Goal: Task Accomplishment & Management: Complete application form

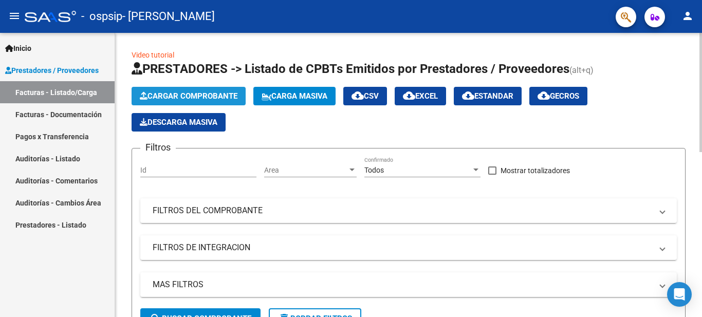
click at [174, 92] on span "Cargar Comprobante" at bounding box center [189, 96] width 98 height 9
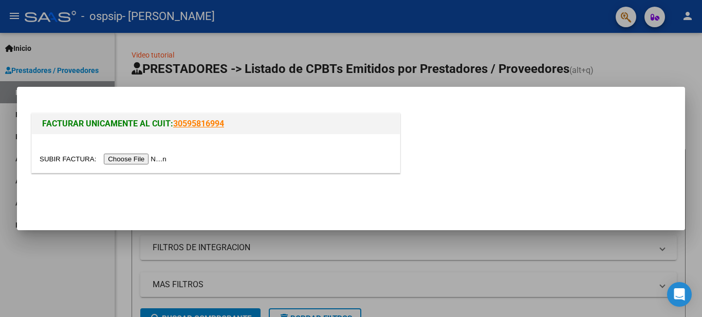
click at [137, 159] on input "file" at bounding box center [105, 159] width 130 height 11
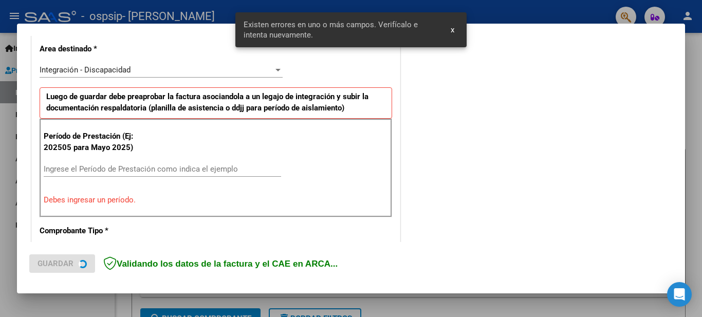
scroll to position [255, 0]
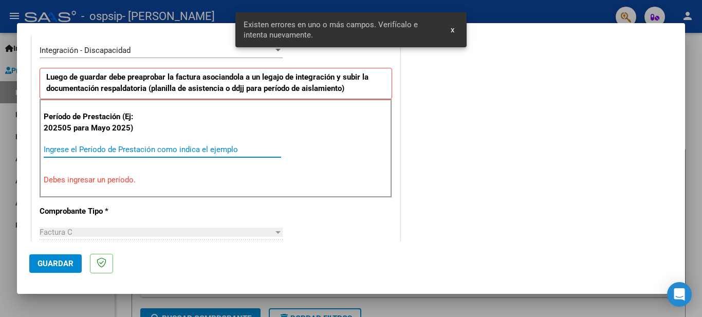
click at [65, 150] on input "Ingrese el Período de Prestación como indica el ejemplo" at bounding box center [163, 149] width 238 height 9
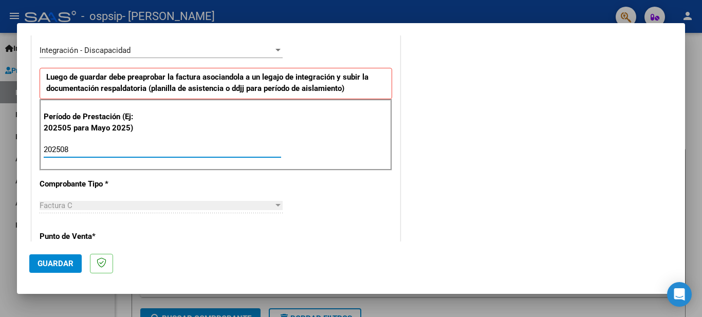
type input "202508"
click at [57, 261] on span "Guardar" at bounding box center [56, 263] width 36 height 9
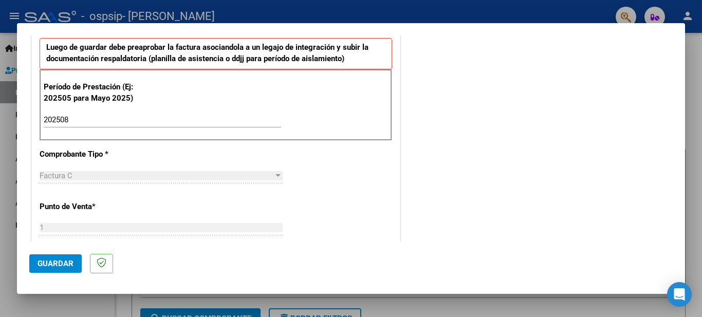
scroll to position [267, 0]
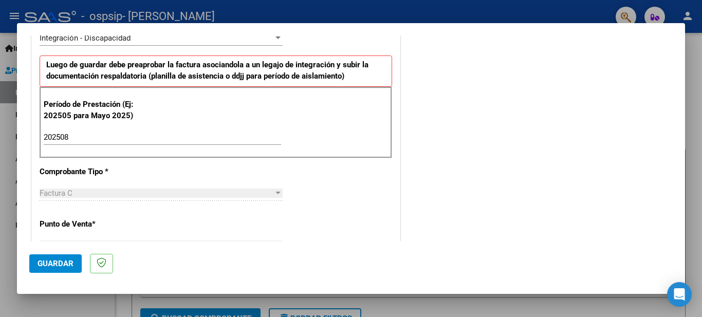
click at [53, 259] on button "Guardar" at bounding box center [55, 264] width 52 height 19
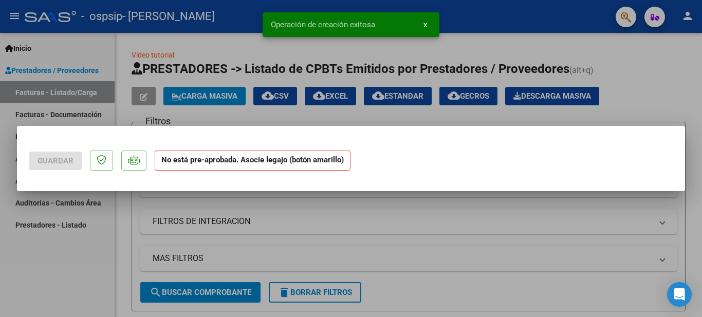
scroll to position [0, 0]
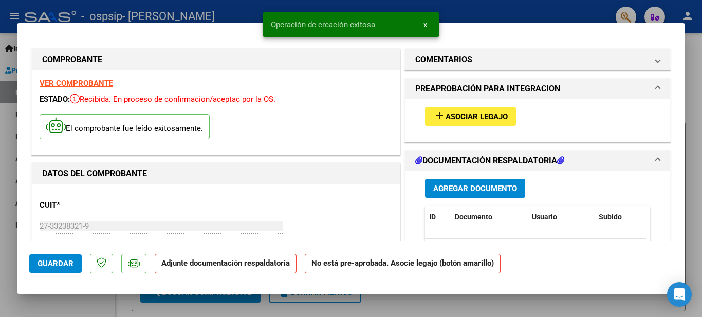
click at [261, 274] on p "Adjunte documentación respaldatoria" at bounding box center [226, 264] width 142 height 20
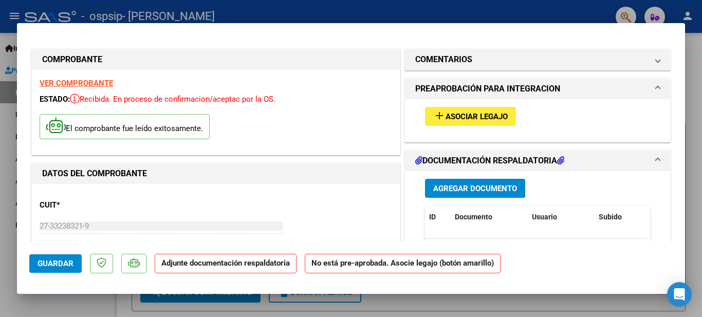
click at [461, 188] on span "Agregar Documento" at bounding box center [475, 188] width 84 height 9
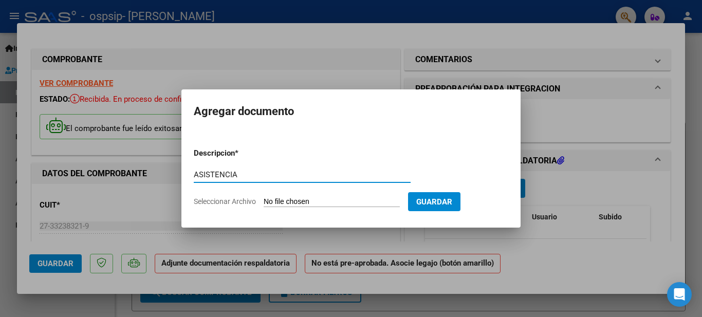
type input "ASISTENCIA"
click at [231, 204] on span "Seleccionar Archivo" at bounding box center [225, 201] width 62 height 8
click at [264, 204] on input "Seleccionar Archivo" at bounding box center [332, 202] width 136 height 10
type input "C:\fakepath\[PERSON_NAME].pdf"
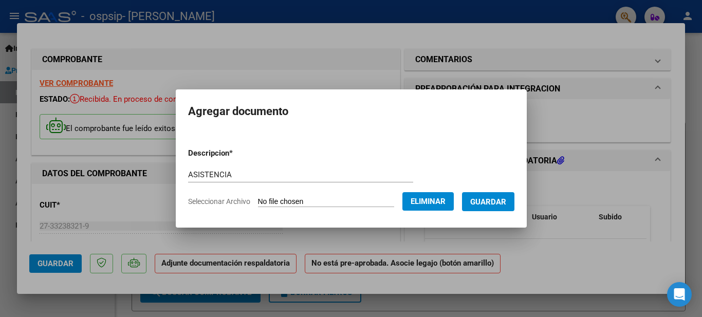
click at [488, 203] on span "Guardar" at bounding box center [488, 201] width 36 height 9
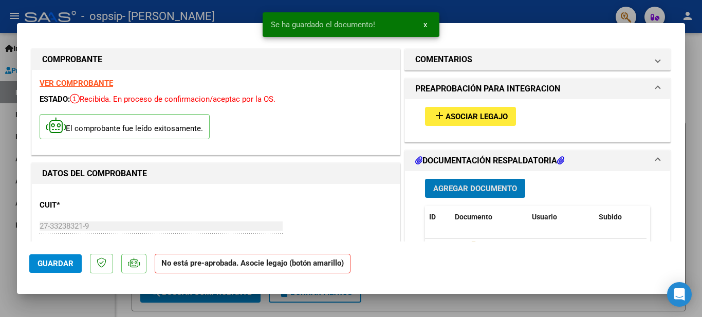
click at [472, 112] on span "add Asociar Legajo" at bounding box center [470, 116] width 75 height 9
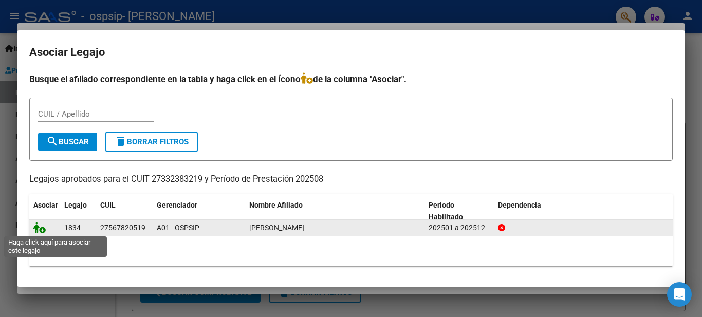
click at [44, 228] on icon at bounding box center [39, 227] width 12 height 11
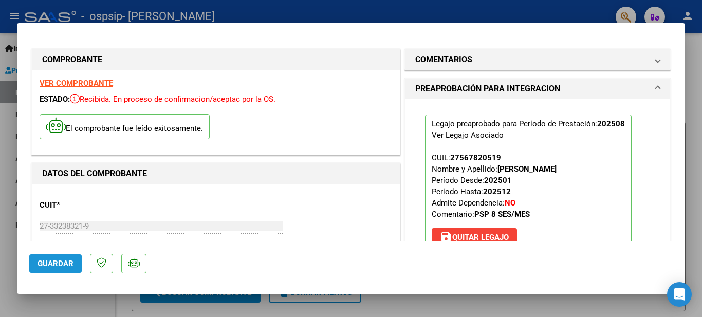
click at [53, 255] on button "Guardar" at bounding box center [55, 264] width 52 height 19
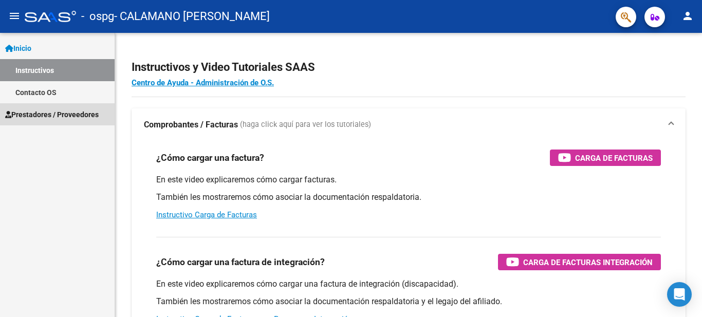
click at [42, 114] on span "Prestadores / Proveedores" at bounding box center [52, 114] width 94 height 11
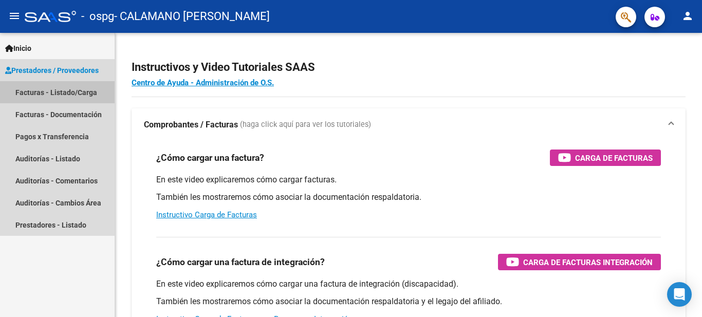
click at [51, 90] on link "Facturas - Listado/Carga" at bounding box center [57, 92] width 115 height 22
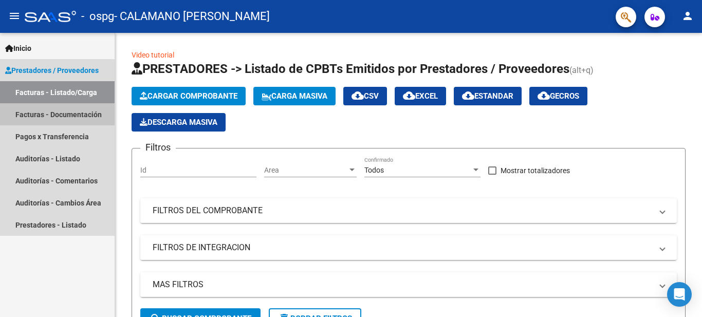
click at [79, 118] on link "Facturas - Documentación" at bounding box center [57, 114] width 115 height 22
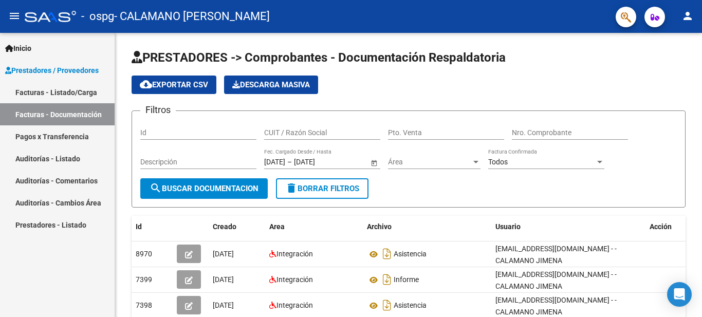
click at [73, 225] on link "Prestadores - Listado" at bounding box center [57, 225] width 115 height 22
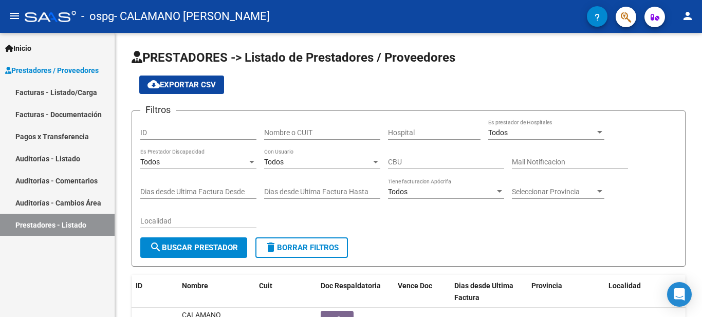
click at [59, 95] on link "Facturas - Listado/Carga" at bounding box center [57, 92] width 115 height 22
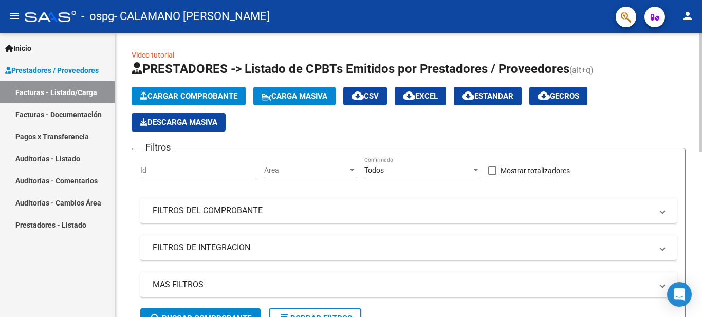
click at [212, 93] on span "Cargar Comprobante" at bounding box center [189, 96] width 98 height 9
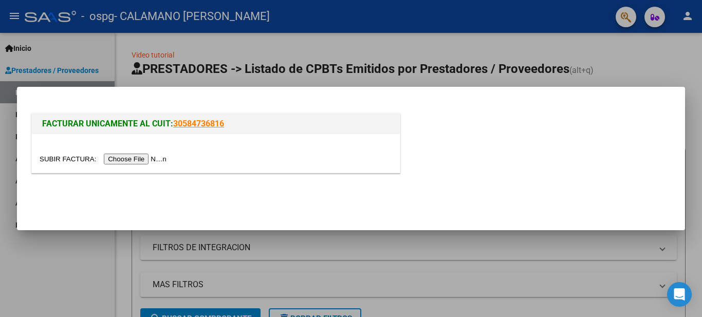
click at [156, 155] on input "file" at bounding box center [105, 159] width 130 height 11
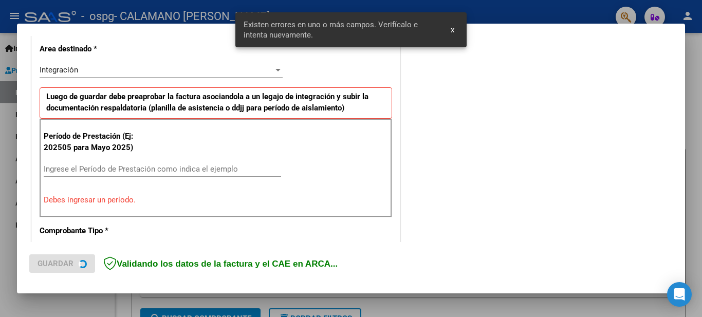
scroll to position [255, 0]
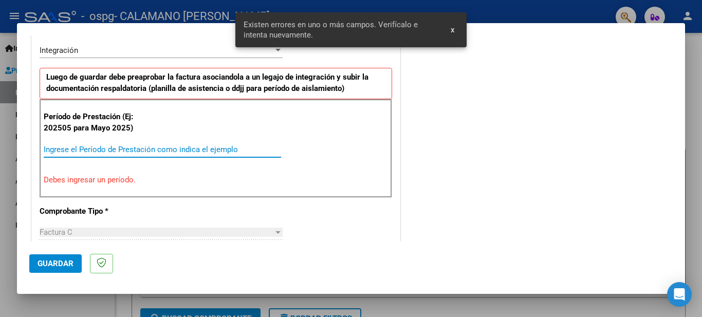
click at [49, 150] on input "Ingrese el Período de Prestación como indica el ejemplo" at bounding box center [163, 149] width 238 height 9
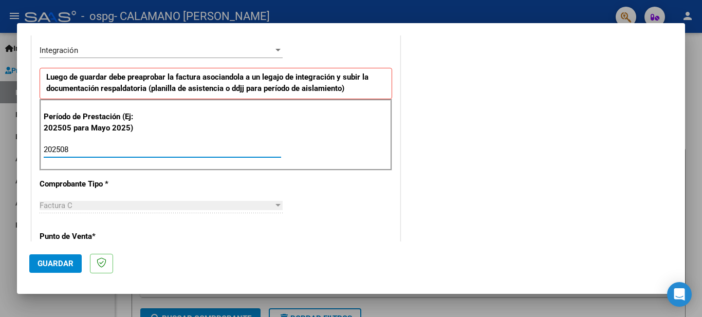
type input "202508"
click at [158, 200] on div "Factura C Seleccionar Tipo" at bounding box center [161, 205] width 243 height 15
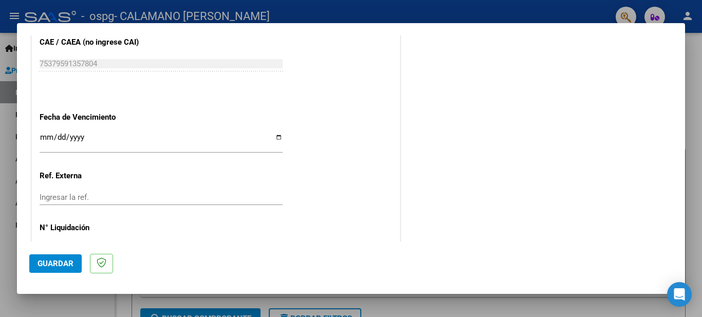
scroll to position [699, 0]
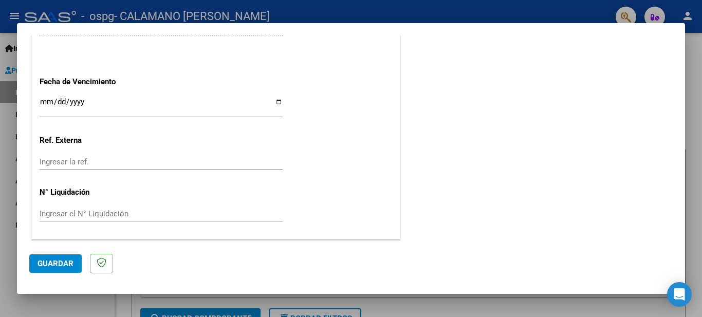
click at [42, 261] on span "Guardar" at bounding box center [56, 263] width 36 height 9
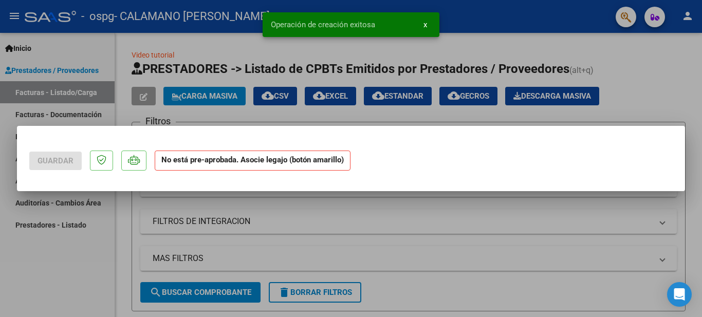
scroll to position [0, 0]
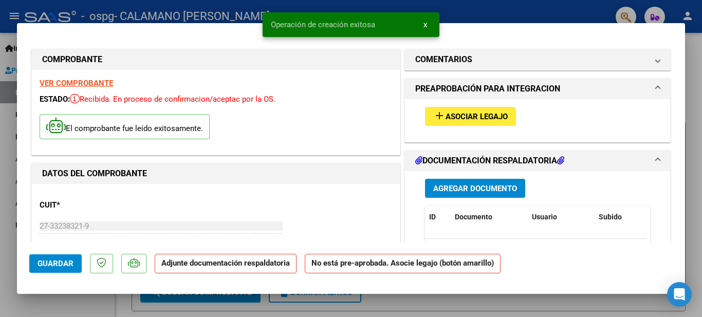
click at [235, 267] on strong "Adjunte documentación respaldatoria" at bounding box center [225, 263] width 129 height 9
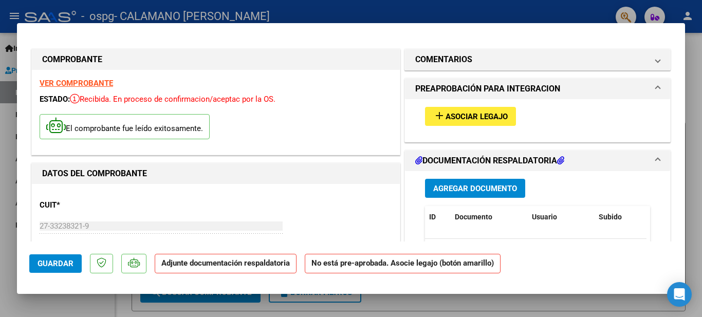
click at [214, 269] on p "Adjunte documentación respaldatoria" at bounding box center [226, 264] width 142 height 20
click at [456, 190] on span "Agregar Documento" at bounding box center [475, 188] width 84 height 9
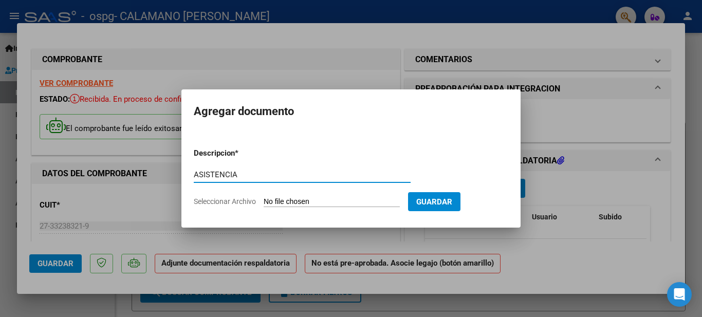
type input "ASISTENCIA"
click at [207, 203] on span "Seleccionar Archivo" at bounding box center [225, 201] width 62 height 8
click at [264, 203] on input "Seleccionar Archivo" at bounding box center [332, 202] width 136 height 10
type input "C:\fakepath\ASIS RODRIGUEZ LAUTARO.pdf"
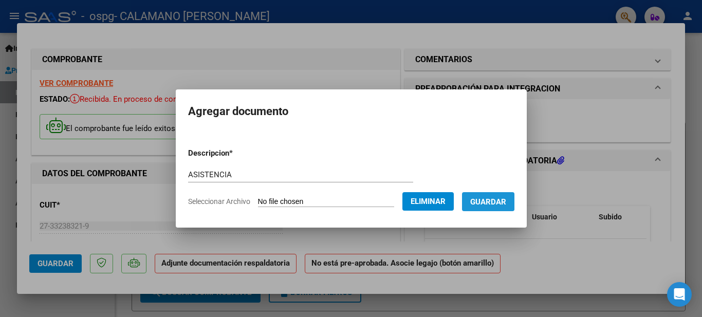
click at [493, 198] on span "Guardar" at bounding box center [488, 201] width 36 height 9
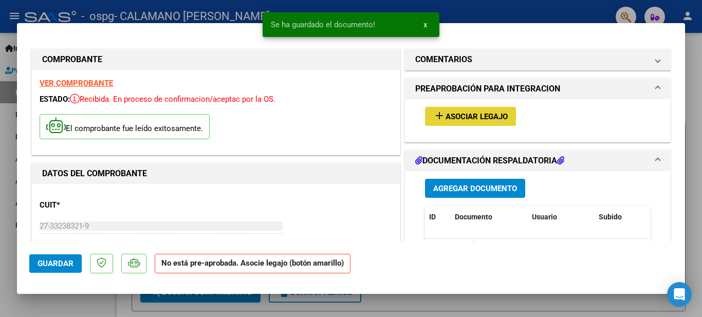
click at [451, 116] on span "Asociar Legajo" at bounding box center [477, 116] width 62 height 9
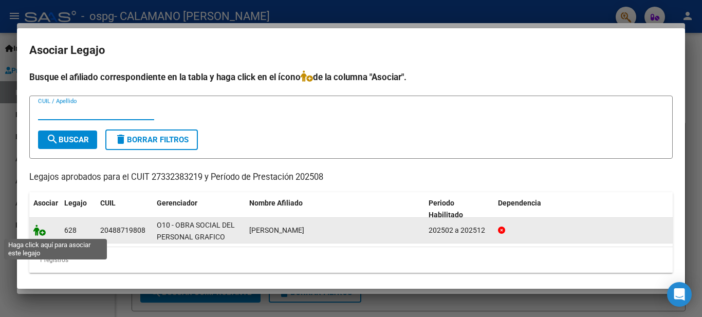
click at [42, 233] on icon at bounding box center [39, 230] width 12 height 11
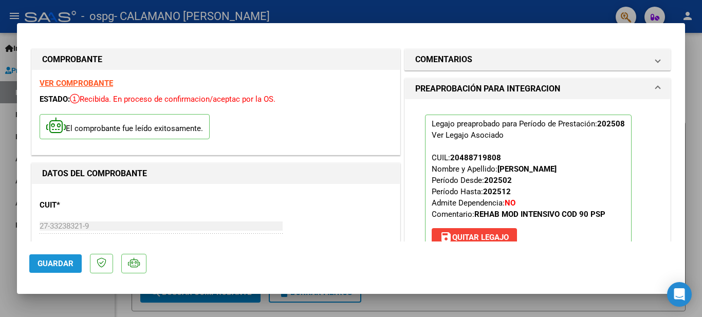
click at [55, 266] on span "Guardar" at bounding box center [56, 263] width 36 height 9
